Goal: Find specific page/section: Find specific page/section

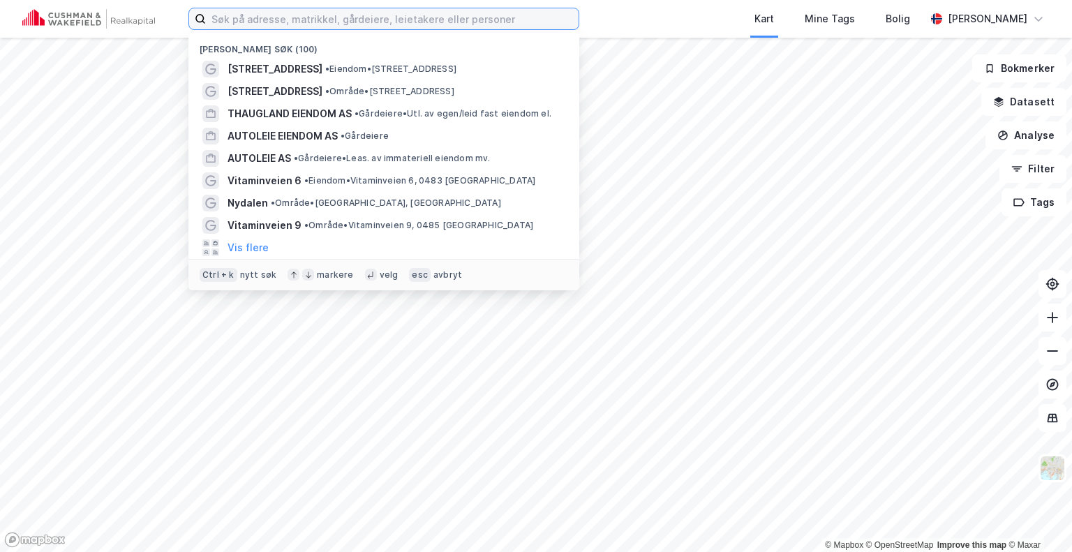
click at [260, 13] on input at bounding box center [392, 18] width 373 height 21
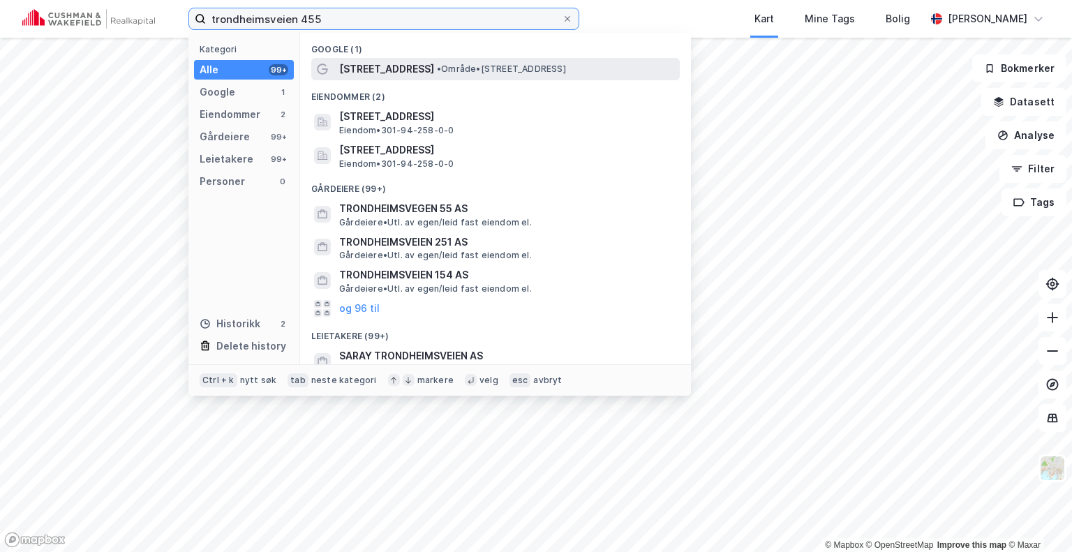
type input "trondheimsveien 455"
